Goal: Information Seeking & Learning: Learn about a topic

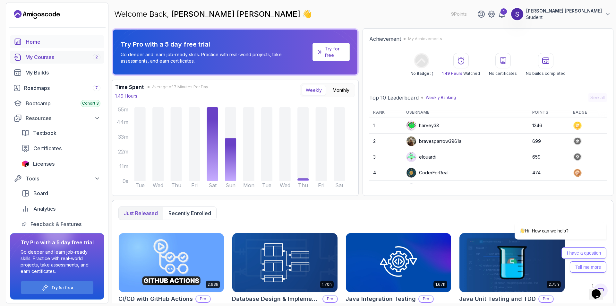
click at [54, 58] on div "My Courses 2" at bounding box center [62, 57] width 75 height 8
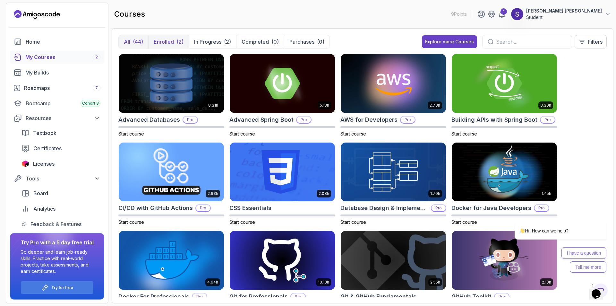
click at [176, 40] on div "(2)" at bounding box center [179, 42] width 7 height 8
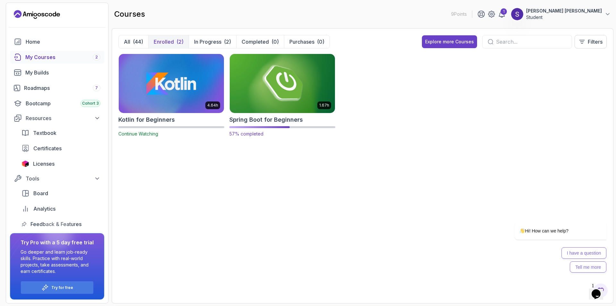
click at [276, 81] on img at bounding box center [282, 83] width 110 height 62
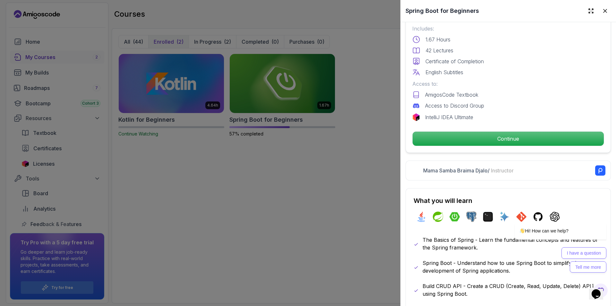
scroll to position [192, 0]
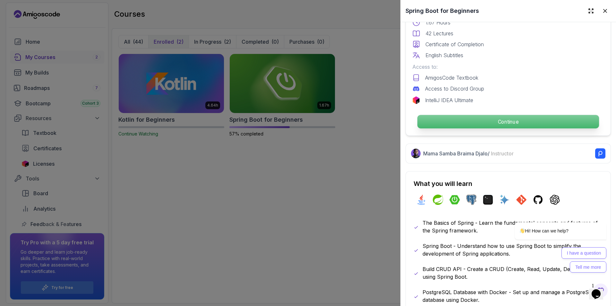
click at [476, 120] on p "Continue" at bounding box center [507, 121] width 181 height 13
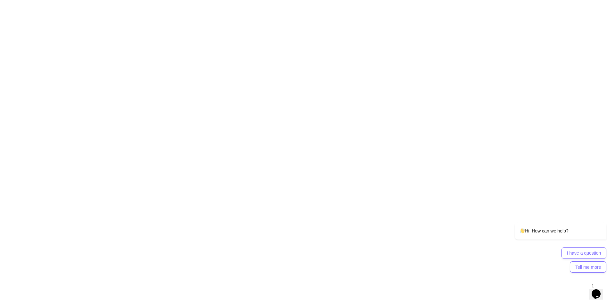
drag, startPoint x: 462, startPoint y: 120, endPoint x: 445, endPoint y: 119, distance: 16.7
click at [447, 0] on html "0s" at bounding box center [308, 0] width 616 height 0
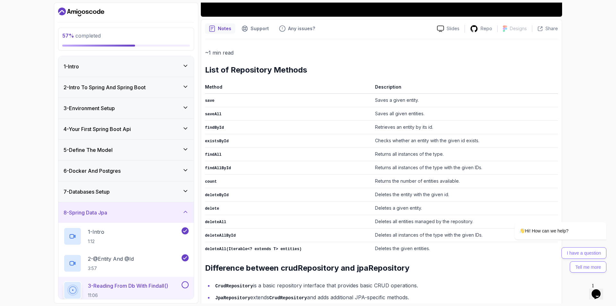
scroll to position [254, 0]
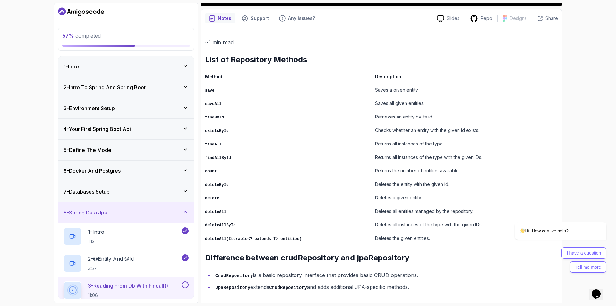
click at [277, 152] on td "findAllById" at bounding box center [288, 157] width 167 height 13
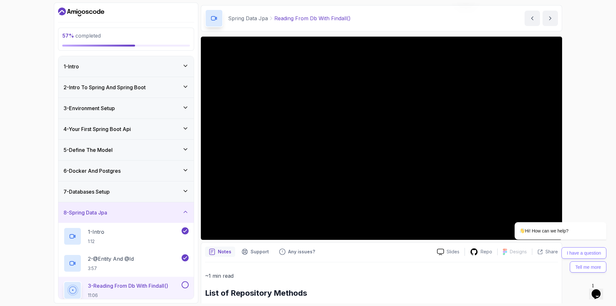
scroll to position [0, 0]
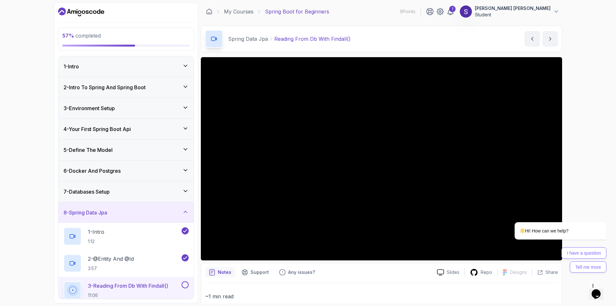
click at [173, 90] on div "2 - Intro To Spring And Spring Boot" at bounding box center [125, 87] width 125 height 8
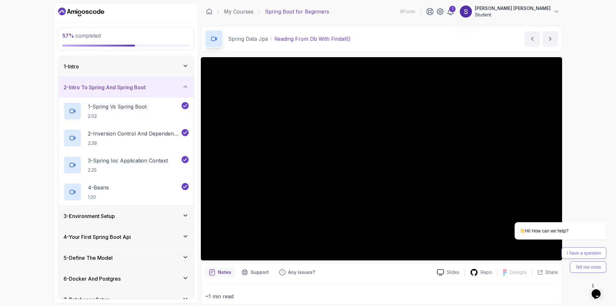
click at [157, 216] on div "3 - Environment Setup" at bounding box center [125, 216] width 125 height 8
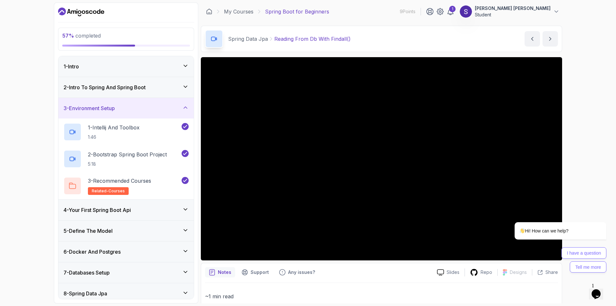
click at [164, 200] on div "4 - Your First Spring Boot Api" at bounding box center [125, 209] width 135 height 21
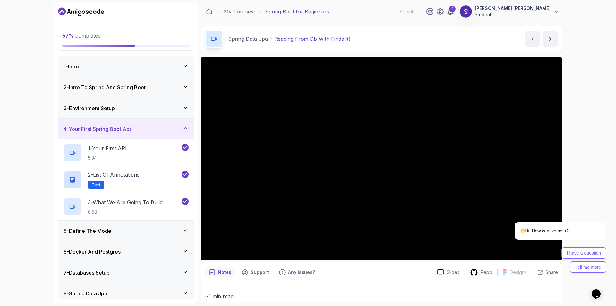
click at [135, 239] on div "5 - Define The Model" at bounding box center [125, 230] width 135 height 21
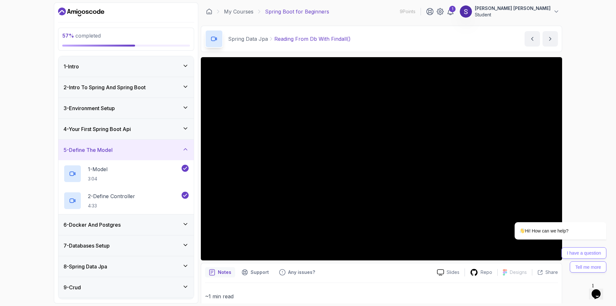
click at [121, 227] on h3 "6 - Docker And Postgres" at bounding box center [91, 225] width 57 height 8
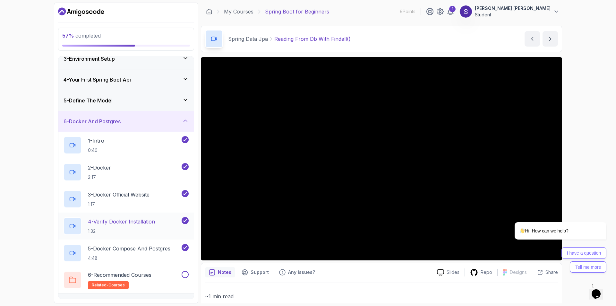
scroll to position [64, 0]
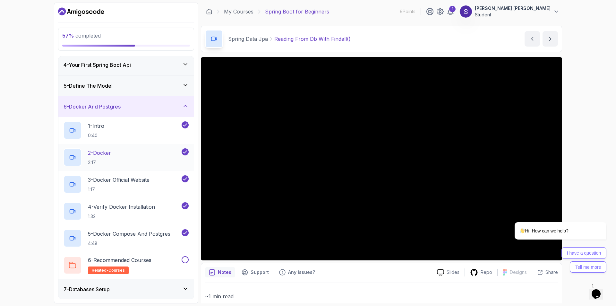
click at [129, 156] on div "2 - Docker 2:17" at bounding box center [121, 157] width 117 height 18
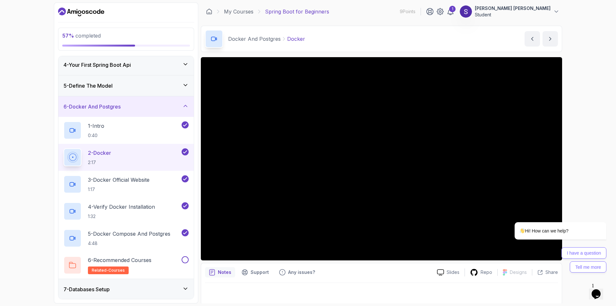
click at [10, 160] on div "57 % completed 1 - Intro 2 - Intro To Spring And Spring Boot 3 - Environment Se…" at bounding box center [308, 153] width 616 height 306
click at [145, 186] on p "1:17" at bounding box center [119, 189] width 62 height 6
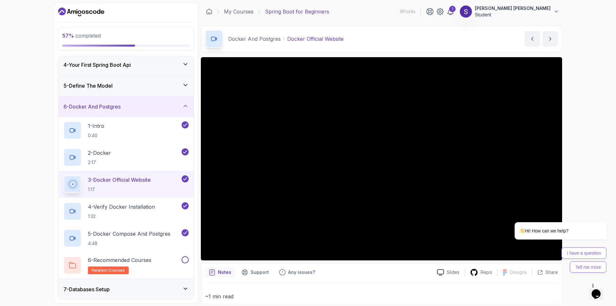
scroll to position [96, 0]
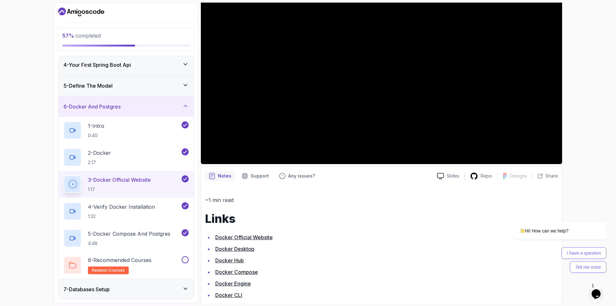
click at [243, 247] on link "Docker Desktop" at bounding box center [234, 248] width 39 height 6
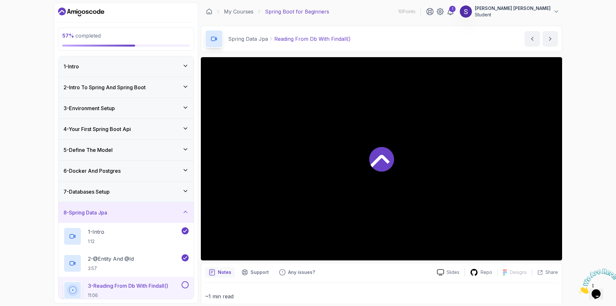
click at [362, 166] on div at bounding box center [381, 158] width 361 height 203
click at [167, 145] on div "5 - Define The Model" at bounding box center [125, 149] width 135 height 21
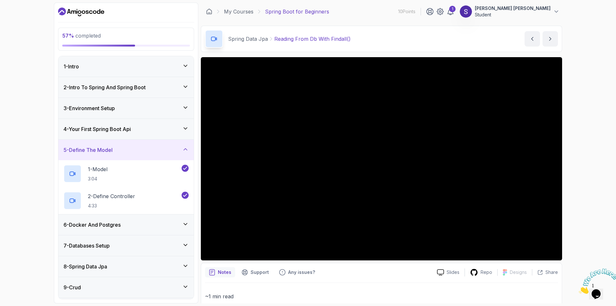
click at [175, 226] on div "6 - Docker And Postgres" at bounding box center [125, 225] width 125 height 8
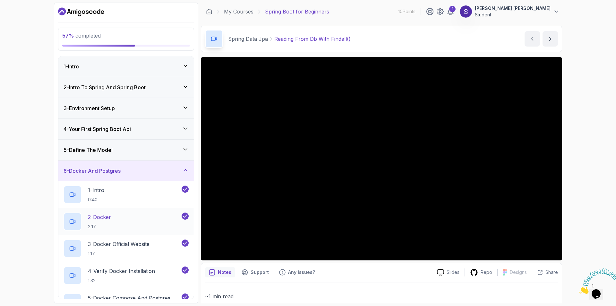
click at [150, 225] on div "2 - Docker 2:17" at bounding box center [121, 221] width 117 height 18
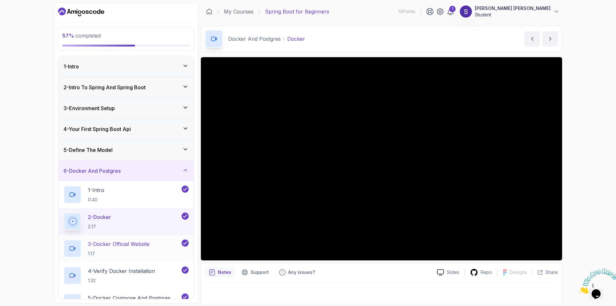
click at [97, 242] on p "3 - Docker Official Website" at bounding box center [119, 244] width 62 height 8
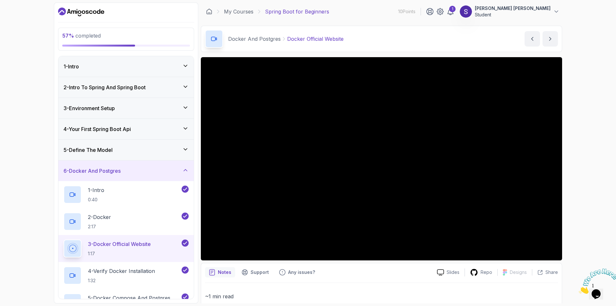
click at [568, 175] on div "57 % completed 1 - Intro 2 - Intro To Spring And Spring Boot 3 - Environment Se…" at bounding box center [308, 153] width 616 height 306
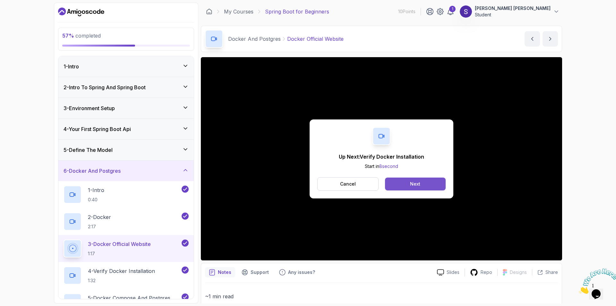
click at [410, 183] on div "Next" at bounding box center [415, 183] width 10 height 6
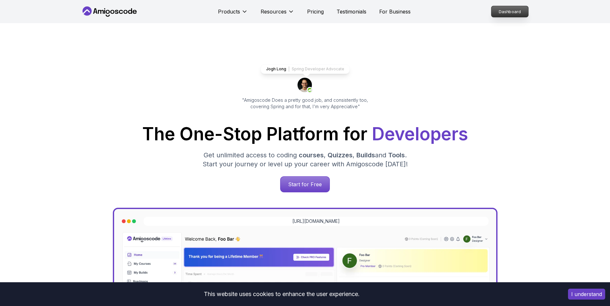
click at [505, 12] on p "Dashboard" at bounding box center [509, 11] width 37 height 11
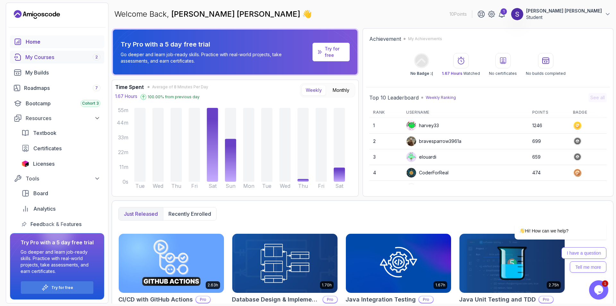
click at [50, 60] on div "My Courses 2" at bounding box center [62, 57] width 75 height 8
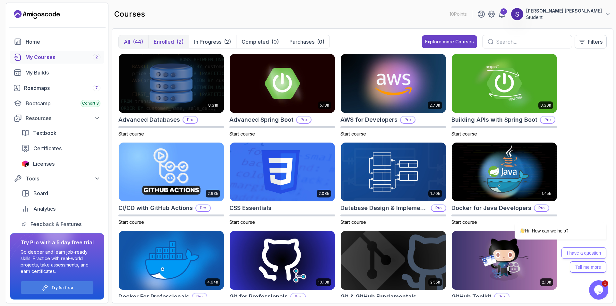
click at [177, 44] on div "(2)" at bounding box center [179, 42] width 7 height 8
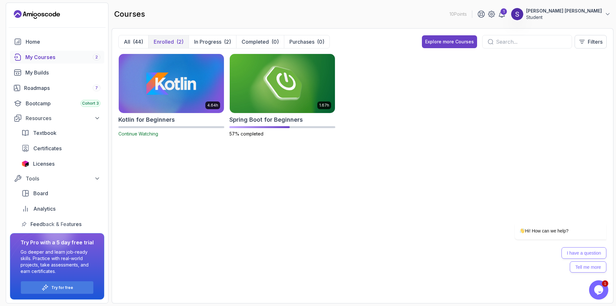
click at [285, 271] on div "4.64h Kotlin for Beginners Continue Watching 1.67h Spring Boot for Beginners 57…" at bounding box center [362, 175] width 488 height 243
click at [328, 247] on div "4.64h Kotlin for Beginners Continue Watching 1.67h Spring Boot for Beginners 57…" at bounding box center [362, 175] width 488 height 243
click at [501, 105] on div "4.64h Kotlin for Beginners Continue Watching 1.67h Spring Boot for Beginners 57…" at bounding box center [362, 99] width 488 height 91
click at [279, 97] on img at bounding box center [282, 83] width 110 height 62
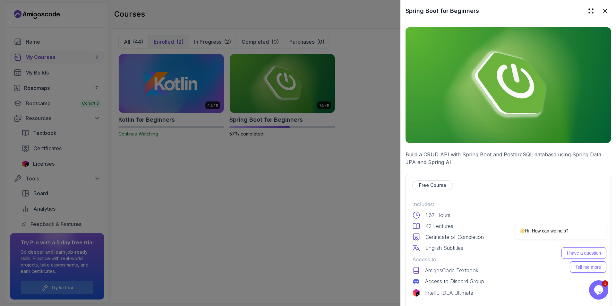
click at [200, 126] on div at bounding box center [308, 153] width 616 height 306
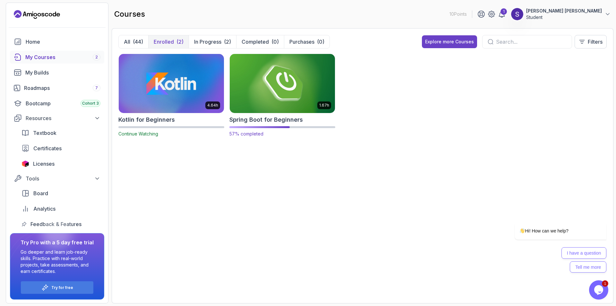
click at [300, 90] on img at bounding box center [282, 83] width 110 height 62
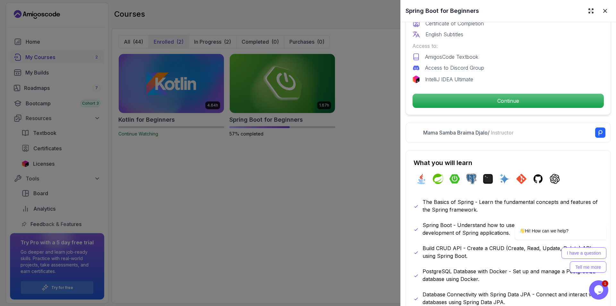
scroll to position [224, 0]
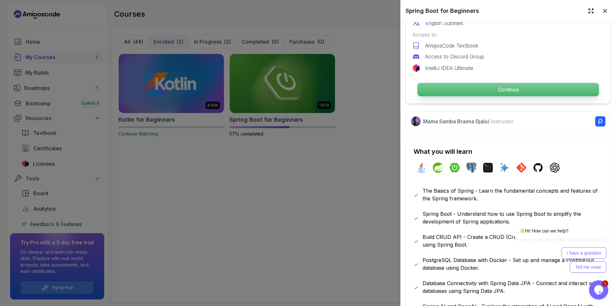
click at [492, 83] on p "Continue" at bounding box center [507, 89] width 181 height 13
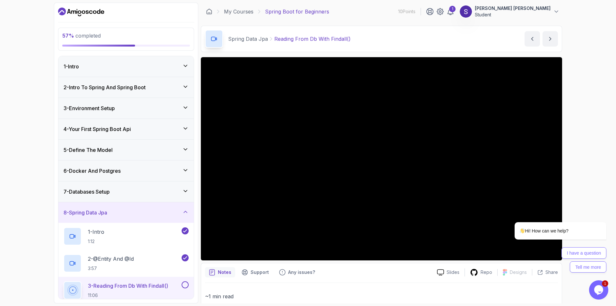
click at [131, 130] on h3 "4 - Your First Spring Boot Api" at bounding box center [96, 129] width 67 height 8
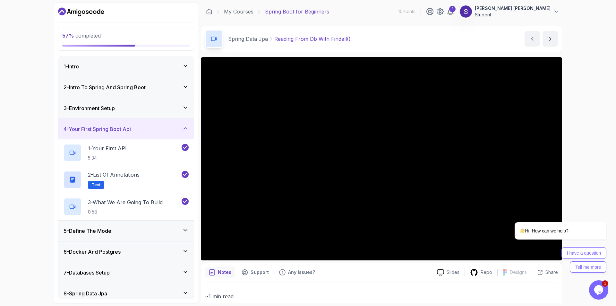
click at [167, 256] on div "6 - Docker And Postgres" at bounding box center [125, 251] width 135 height 21
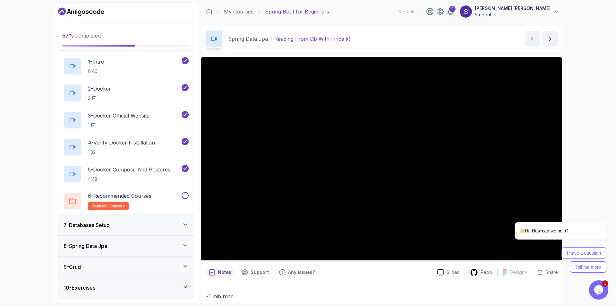
click at [149, 228] on div "7 - Databases Setup" at bounding box center [125, 225] width 125 height 8
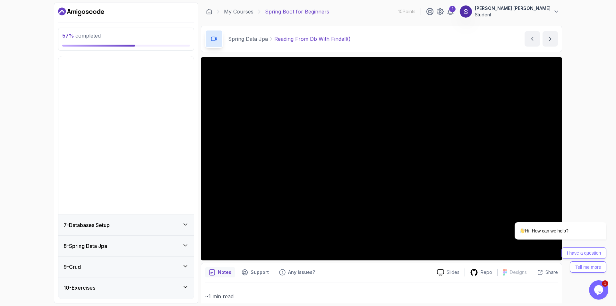
scroll to position [7, 0]
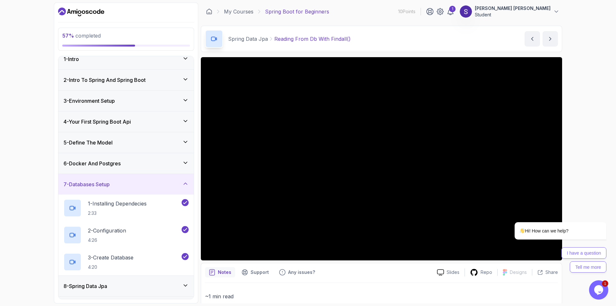
click at [160, 281] on div "8 - Spring Data Jpa" at bounding box center [125, 285] width 135 height 21
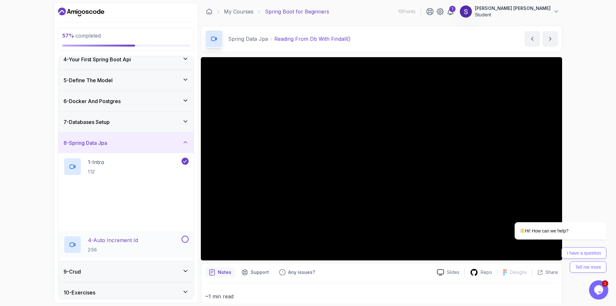
scroll to position [71, 0]
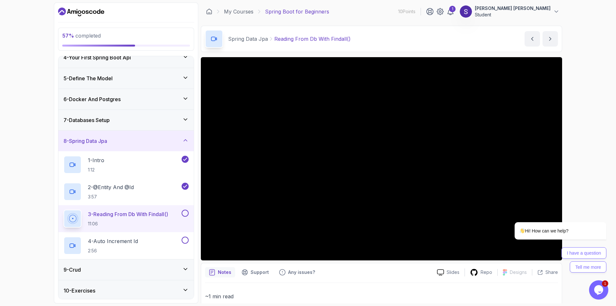
click at [186, 212] on button at bounding box center [184, 212] width 7 height 7
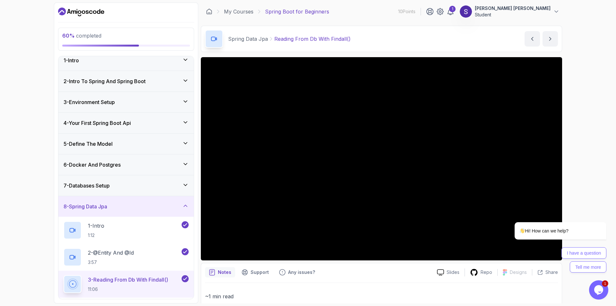
scroll to position [0, 0]
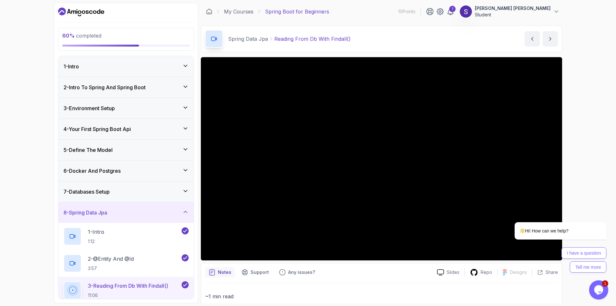
click at [177, 171] on div "6 - Docker And Postgres" at bounding box center [125, 171] width 125 height 8
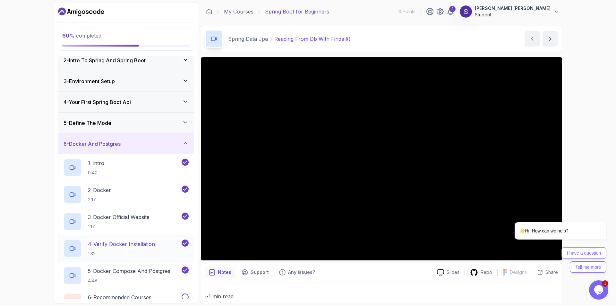
scroll to position [64, 0]
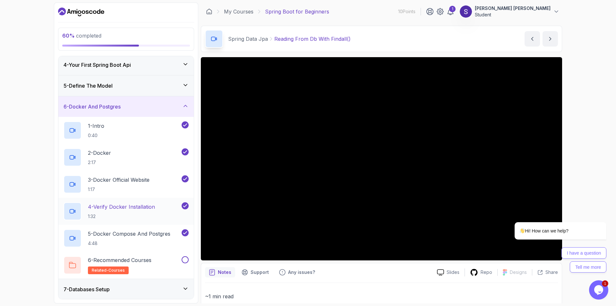
click at [114, 204] on p "4 - Verify Docker Installation" at bounding box center [121, 207] width 67 height 8
click at [390, 269] on div "Notes Support Any issues?" at bounding box center [318, 272] width 227 height 10
click at [592, 121] on div "60 % completed 1 - Intro 2 - Intro To Spring And Spring Boot 3 - Environment Se…" at bounding box center [308, 153] width 616 height 306
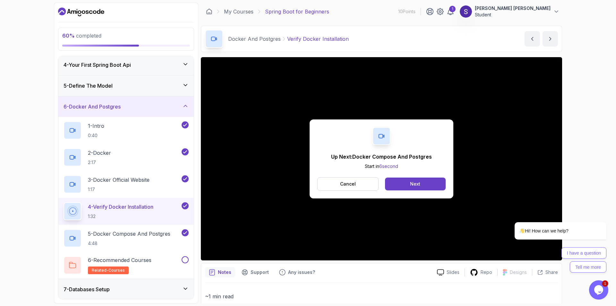
click at [580, 85] on div "60 % completed 1 - Intro 2 - Intro To Spring And Spring Boot 3 - Environment Se…" at bounding box center [308, 153] width 616 height 306
click at [404, 180] on button "Next" at bounding box center [415, 183] width 61 height 13
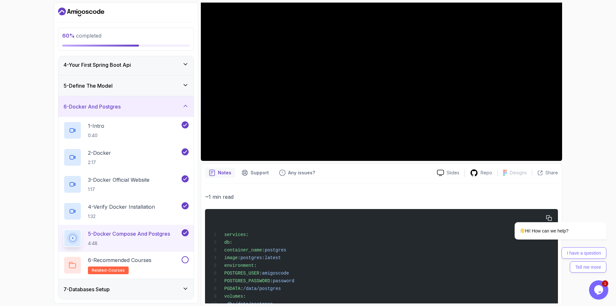
scroll to position [160, 0]
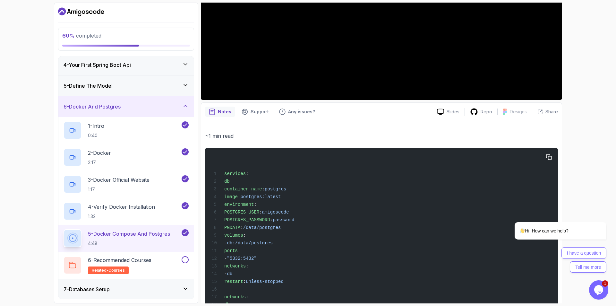
click at [454, 194] on div "services : db : container_name : postgres image : postgres:latest environment :…" at bounding box center [381, 246] width 342 height 189
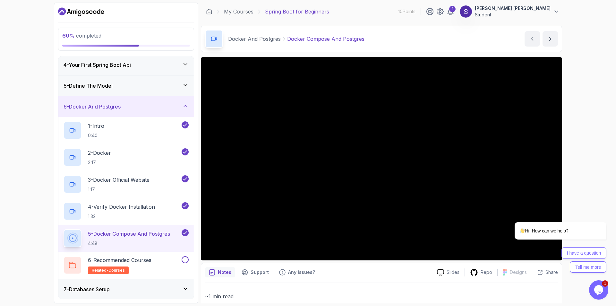
click at [33, 121] on div "60 % completed 1 - Intro 2 - Intro To Spring And Spring Boot 3 - Environment Se…" at bounding box center [308, 153] width 616 height 306
click at [572, 122] on div "60 % completed 1 - Intro 2 - Intro To Spring And Spring Boot 3 - Environment Se…" at bounding box center [308, 153] width 616 height 306
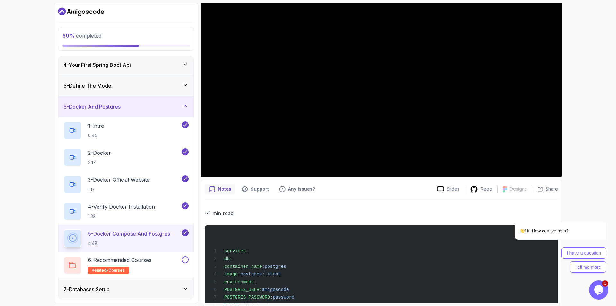
scroll to position [93, 0]
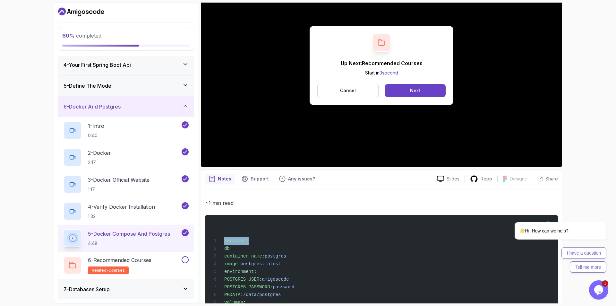
drag, startPoint x: 284, startPoint y: 208, endPoint x: 280, endPoint y: 206, distance: 4.2
click at [281, 206] on div "~1 min read services : db : container_name : postgres image : postgres:latest e…" at bounding box center [381, 304] width 353 height 213
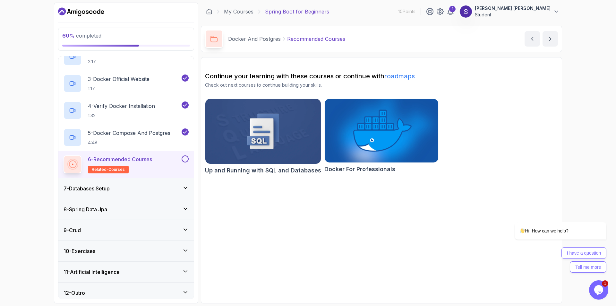
scroll to position [137, 0]
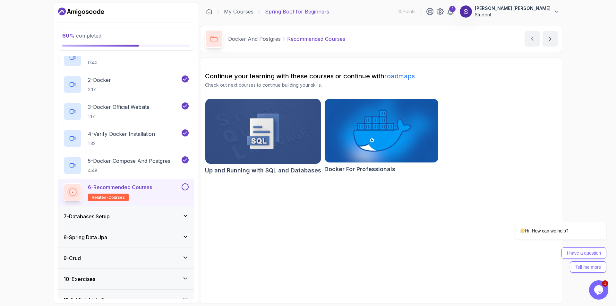
click at [139, 211] on div "7 - Databases Setup" at bounding box center [125, 216] width 135 height 21
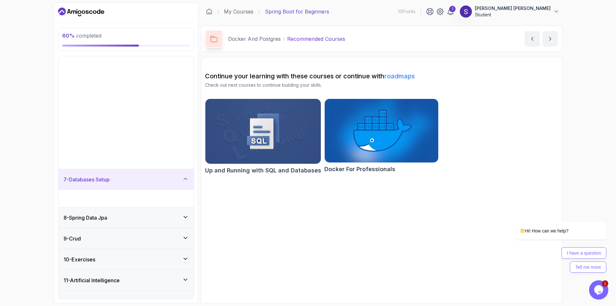
scroll to position [7, 0]
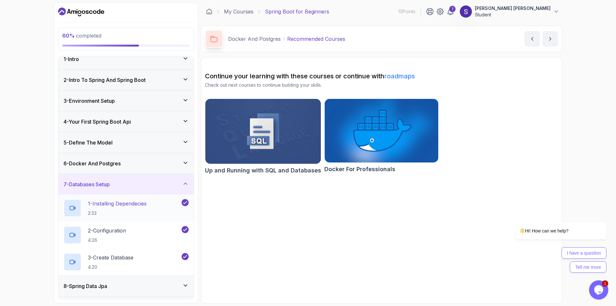
click at [131, 199] on p "1 - Installing Dependecies" at bounding box center [117, 203] width 59 height 8
click at [130, 207] on h2 "1 - Installing Dependecies 2:33" at bounding box center [117, 207] width 59 height 17
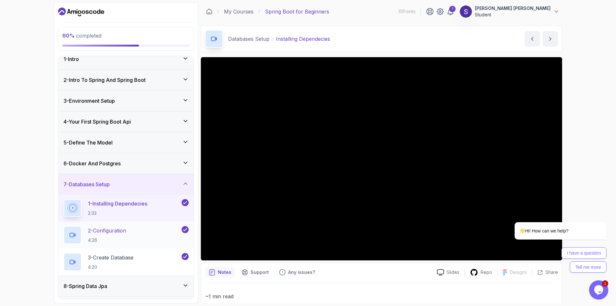
click at [105, 238] on p "4:26" at bounding box center [107, 240] width 38 height 6
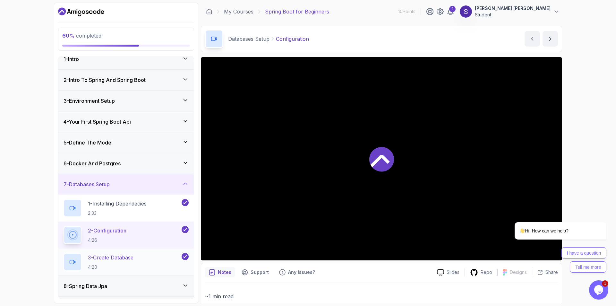
click at [101, 253] on div "3 - Create Database 4:20" at bounding box center [121, 262] width 117 height 18
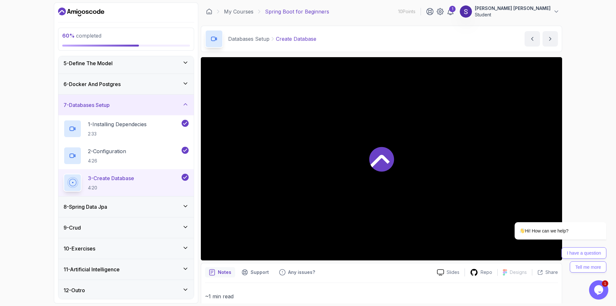
scroll to position [88, 0]
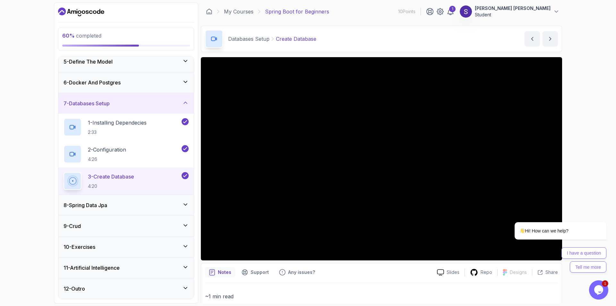
click at [123, 206] on div "8 - Spring Data Jpa" at bounding box center [125, 205] width 125 height 8
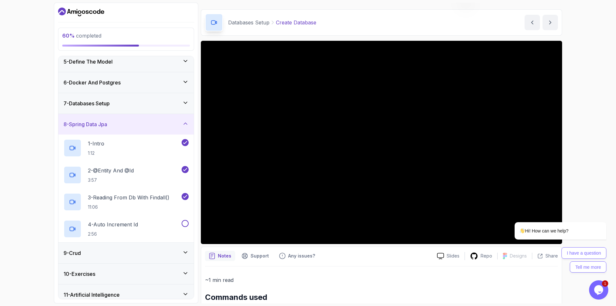
scroll to position [0, 0]
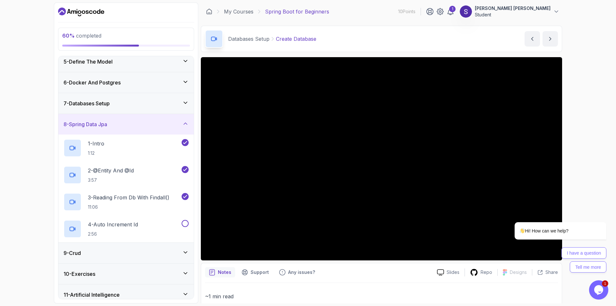
click at [107, 104] on h3 "7 - Databases Setup" at bounding box center [86, 103] width 46 height 8
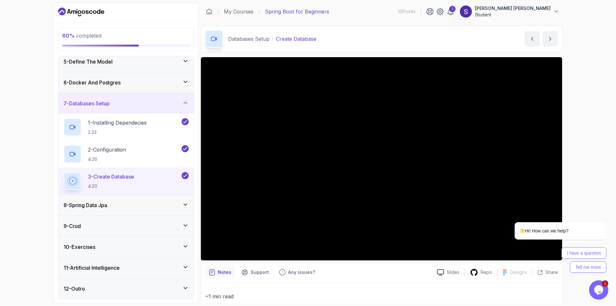
drag, startPoint x: 284, startPoint y: 260, endPoint x: 280, endPoint y: 261, distance: 3.6
click at [282, 261] on div "Slides Repo Designs Design not available Share Notes Support Any issues? Slides…" at bounding box center [381, 279] width 361 height 444
click at [117, 208] on div "8 - Spring Data Jpa" at bounding box center [125, 205] width 125 height 8
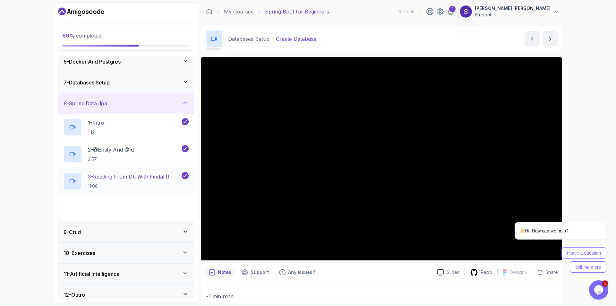
scroll to position [115, 0]
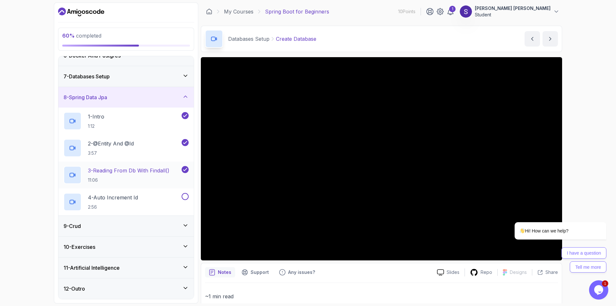
click at [132, 170] on p "3 - Reading From Db With Findall()" at bounding box center [128, 170] width 81 height 8
click at [601, 209] on div "Chat attention grabber" at bounding box center [602, 213] width 8 height 8
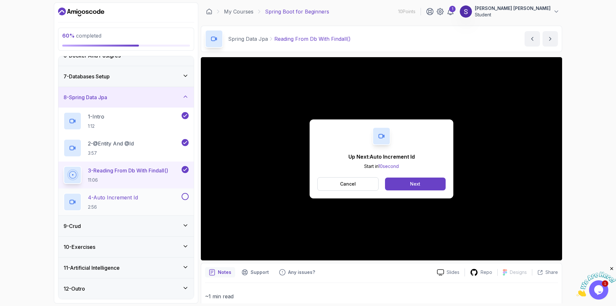
click at [144, 203] on div "4 - Auto Increment Id 2:56" at bounding box center [121, 202] width 117 height 18
